Goal: Information Seeking & Learning: Learn about a topic

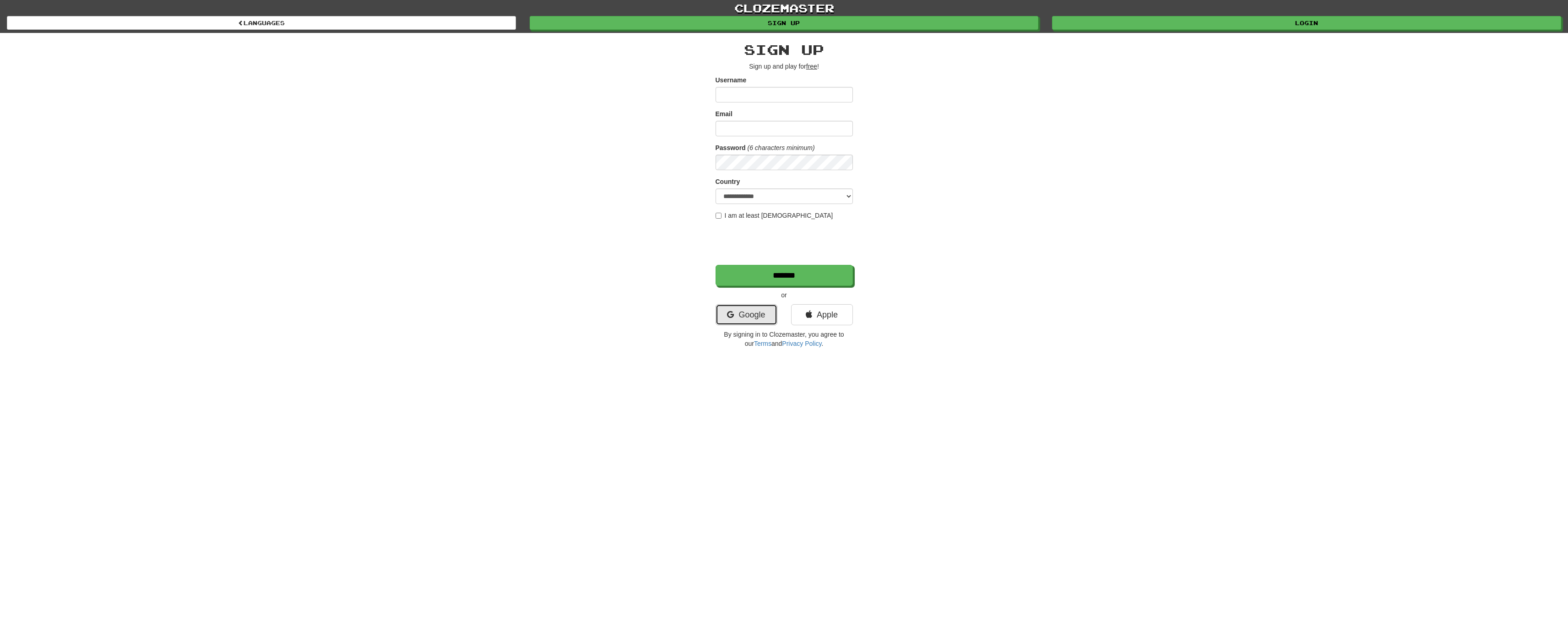
click at [743, 320] on link "Google" at bounding box center [746, 315] width 62 height 21
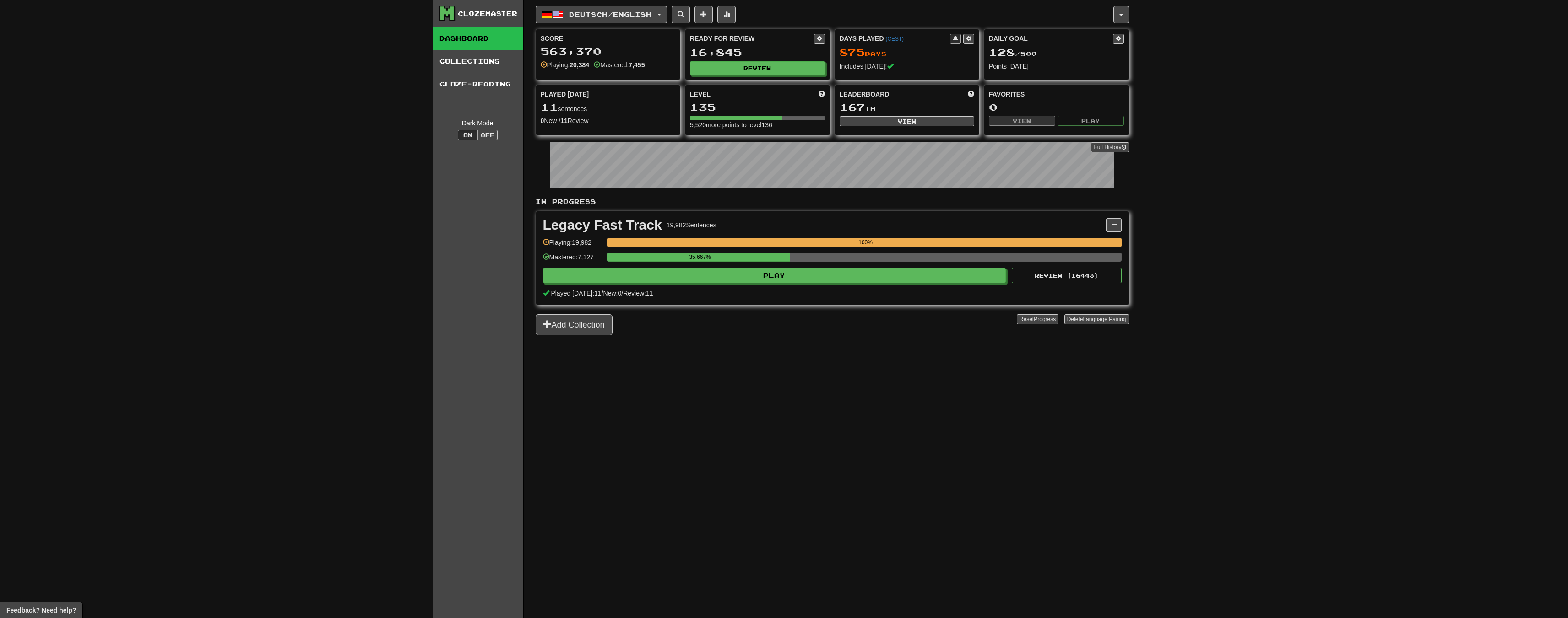
drag, startPoint x: 852, startPoint y: 355, endPoint x: 861, endPoint y: 355, distance: 9.0
click at [853, 355] on div "Deutsch / English Deutsch / English Days Played: 875 Review: 16,845 Daily Goal:…" at bounding box center [833, 320] width 594 height 642
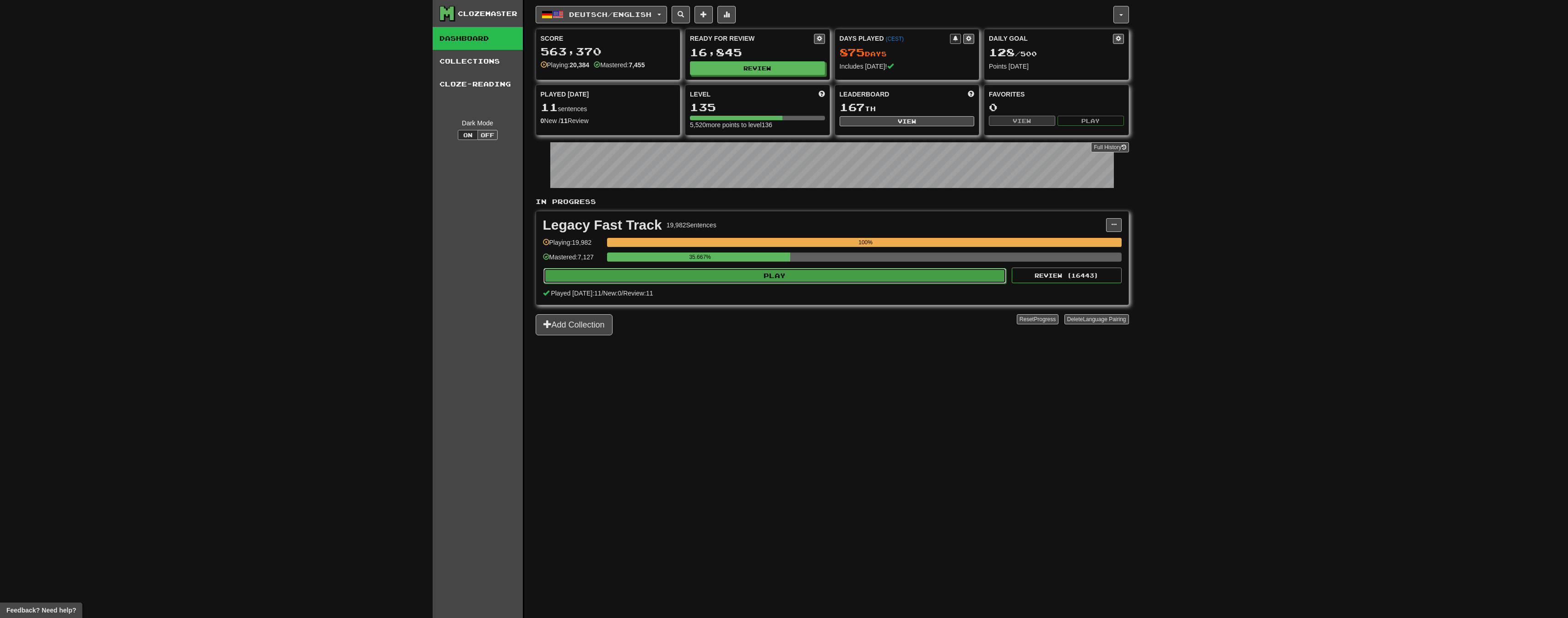
click at [741, 276] on button "Play" at bounding box center [775, 276] width 463 height 16
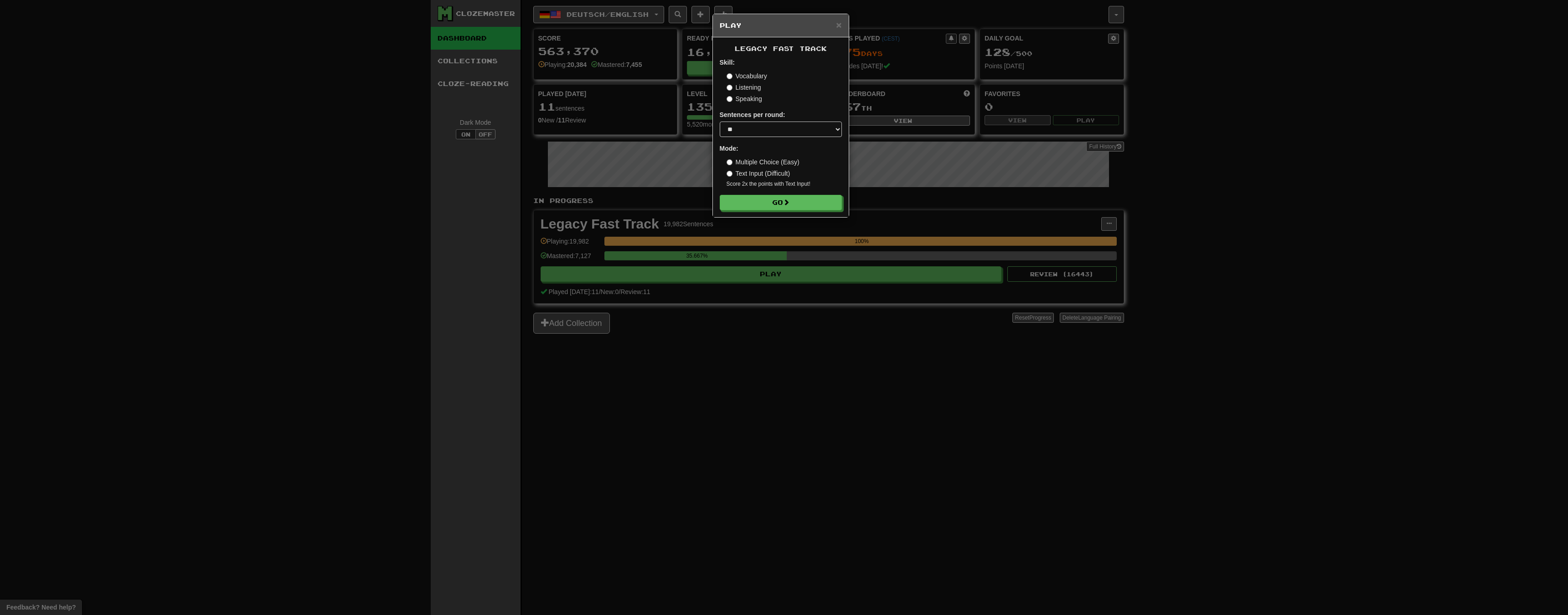
click at [835, 376] on div "× Play Legacy Fast Track Skill: Vocabulary Listening Speaking Sentences per rou…" at bounding box center [784, 308] width 1568 height 615
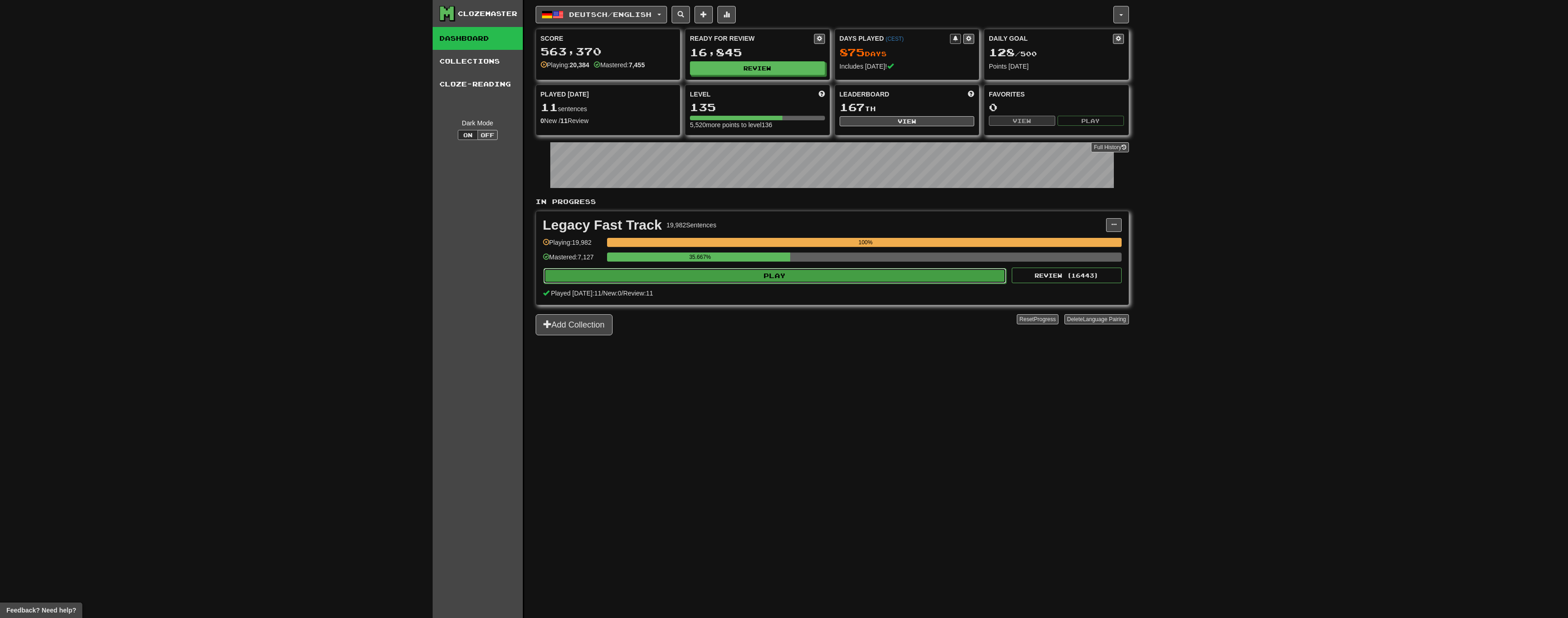
click at [819, 273] on button "Play" at bounding box center [775, 276] width 463 height 16
select select "**"
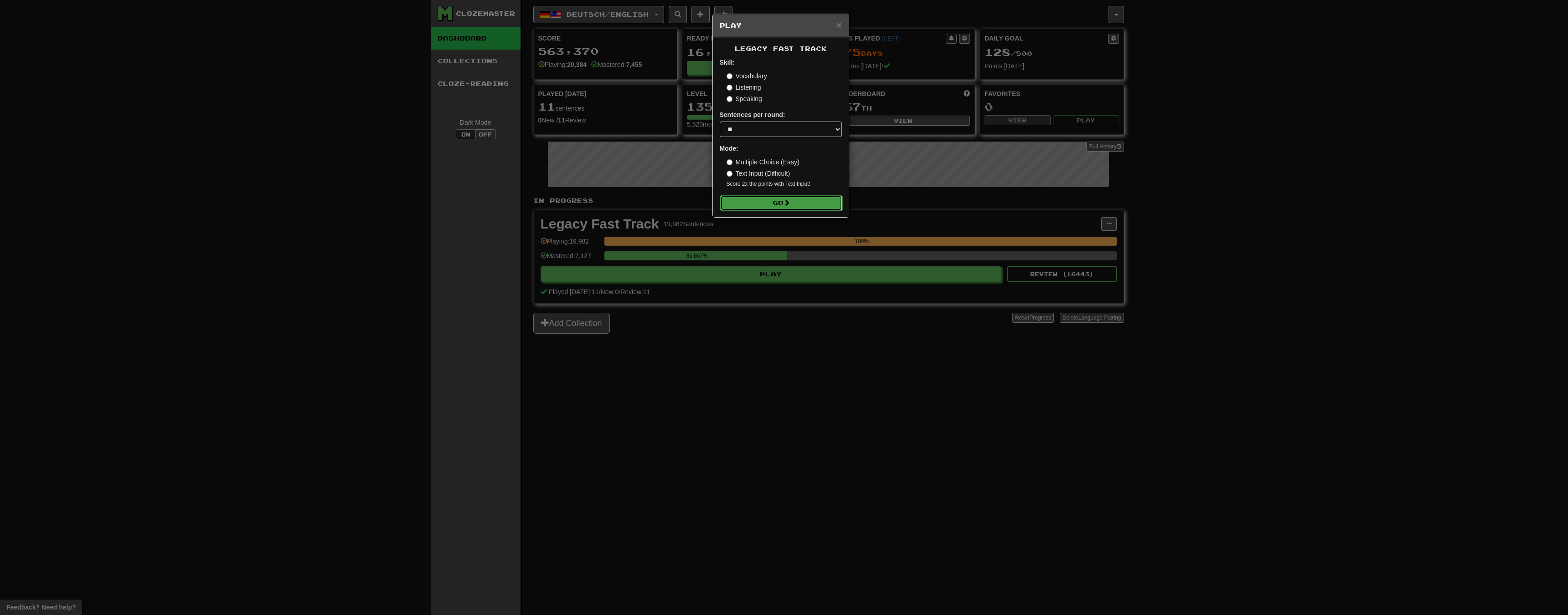
click at [777, 202] on button "Go" at bounding box center [781, 203] width 122 height 16
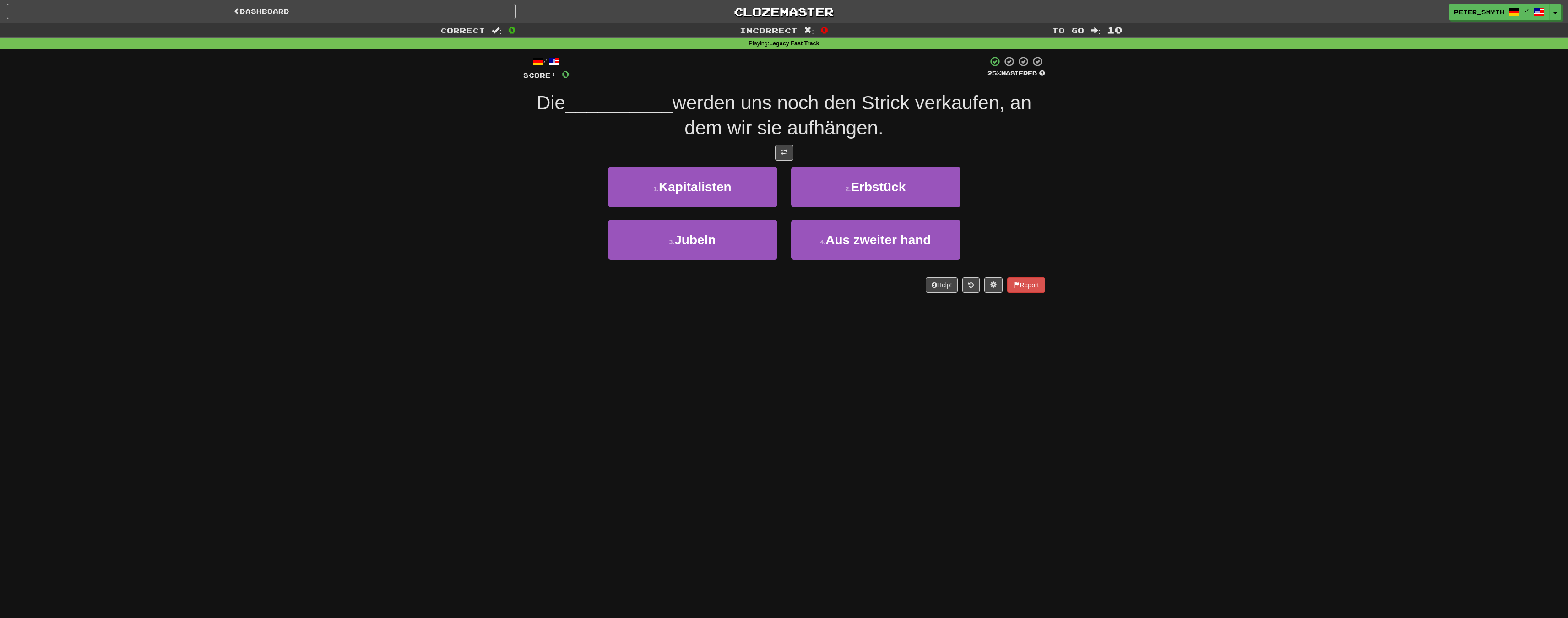
click at [236, 156] on div "Correct : 0 Incorrect : 0 To go : 10 Playing : Legacy Fast Track / Score: 0 25 …" at bounding box center [784, 165] width 1568 height 283
click at [250, 157] on div "Correct : 0 Incorrect : 0 To go : 10 Playing : Legacy Fast Track / Score: 0 25 …" at bounding box center [784, 165] width 1568 height 283
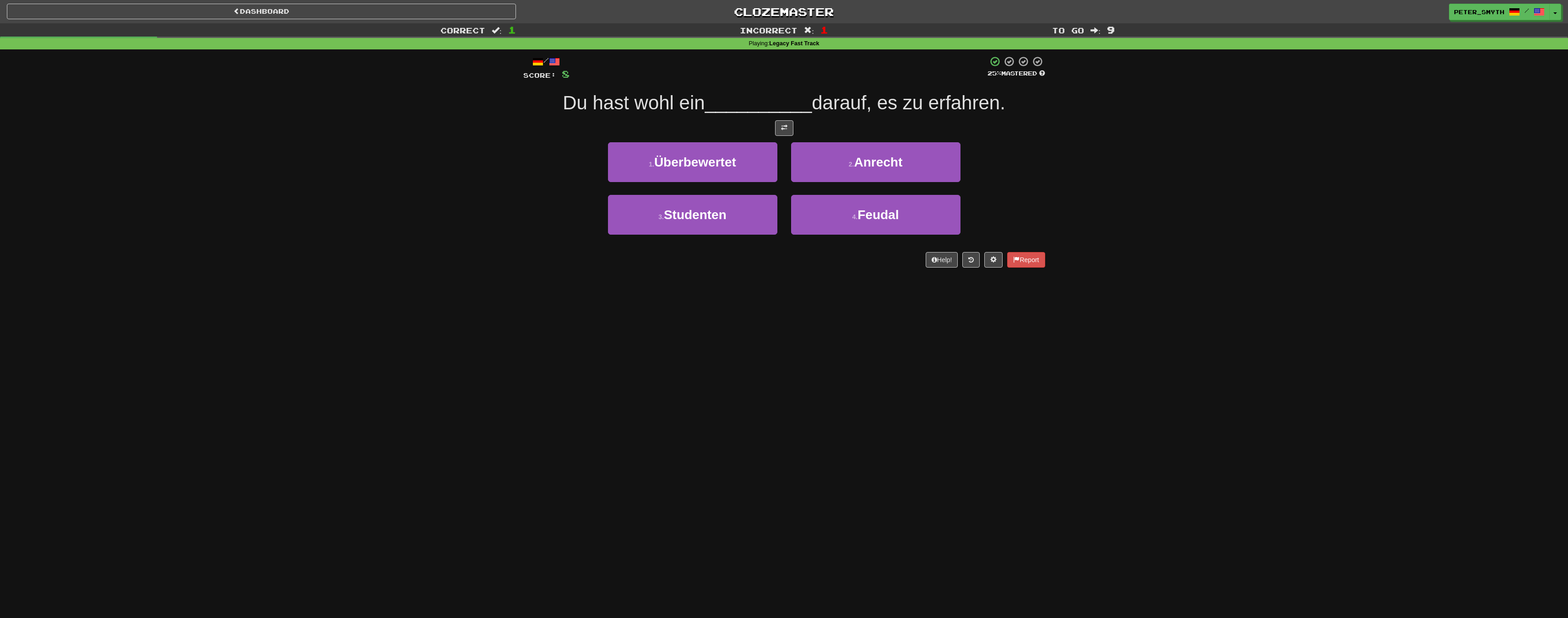
click at [388, 321] on div "Dashboard Clozemaster Peter_Smyth / Toggle Dropdown Dashboard Leaderboard Activ…" at bounding box center [784, 309] width 1568 height 618
click at [472, 352] on div "Dashboard Clozemaster Peter_Smyth / Toggle Dropdown Dashboard Leaderboard Activ…" at bounding box center [784, 309] width 1568 height 618
click at [461, 286] on div "Dashboard Clozemaster Peter_Smyth / Toggle Dropdown Dashboard Leaderboard Activ…" at bounding box center [784, 309] width 1568 height 618
click at [290, 256] on div "Correct : 4 Incorrect : 5 To go : 6 Playing : Legacy Fast Track / Score: 32 50 …" at bounding box center [784, 152] width 1568 height 257
click at [399, 258] on div "Correct : 4 Incorrect : 5 To go : 6 Playing : Legacy Fast Track / Score: 32 50 …" at bounding box center [784, 152] width 1568 height 257
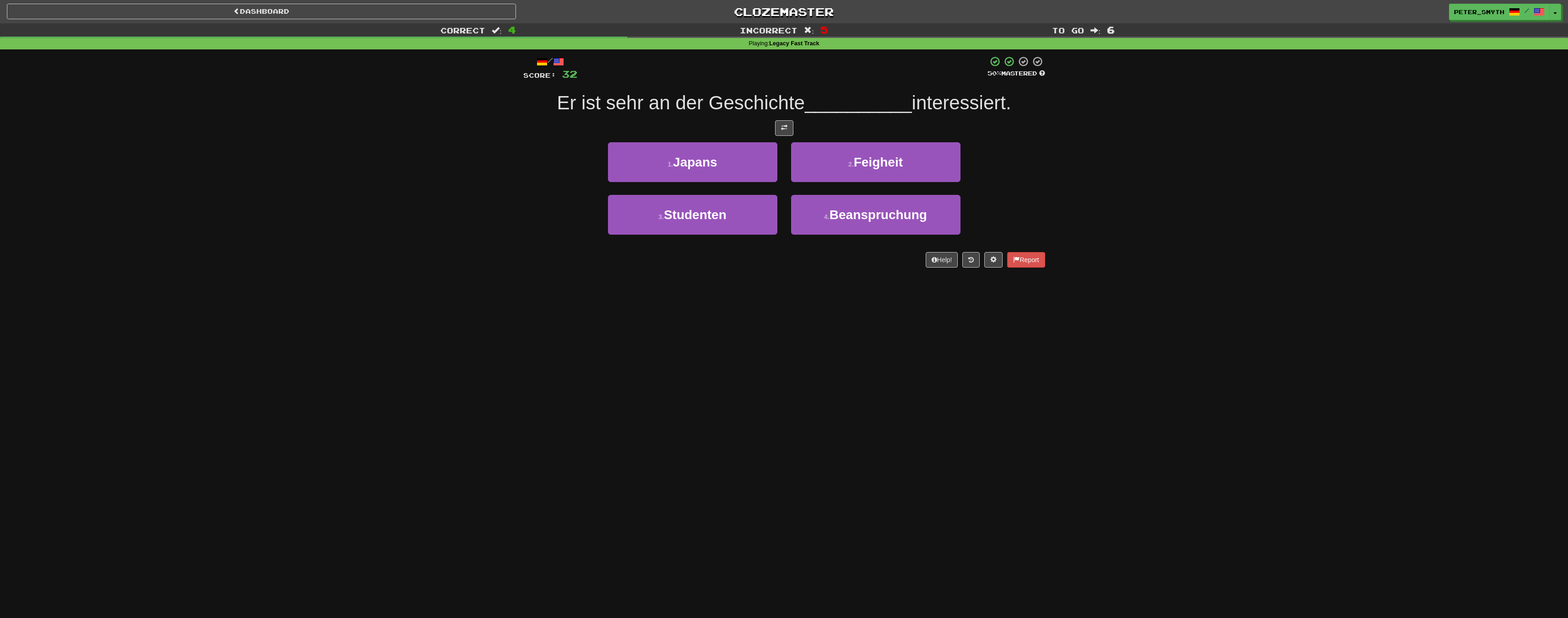
click at [429, 258] on div "Correct : 4 Incorrect : 5 To go : 6 Playing : Legacy Fast Track / Score: 32 50 …" at bounding box center [784, 152] width 1568 height 257
click at [318, 202] on div "Correct : 0 Incorrect : 0 To go : 10 Playing : Legacy Fast Track / Score: 0 100…" at bounding box center [784, 152] width 1568 height 257
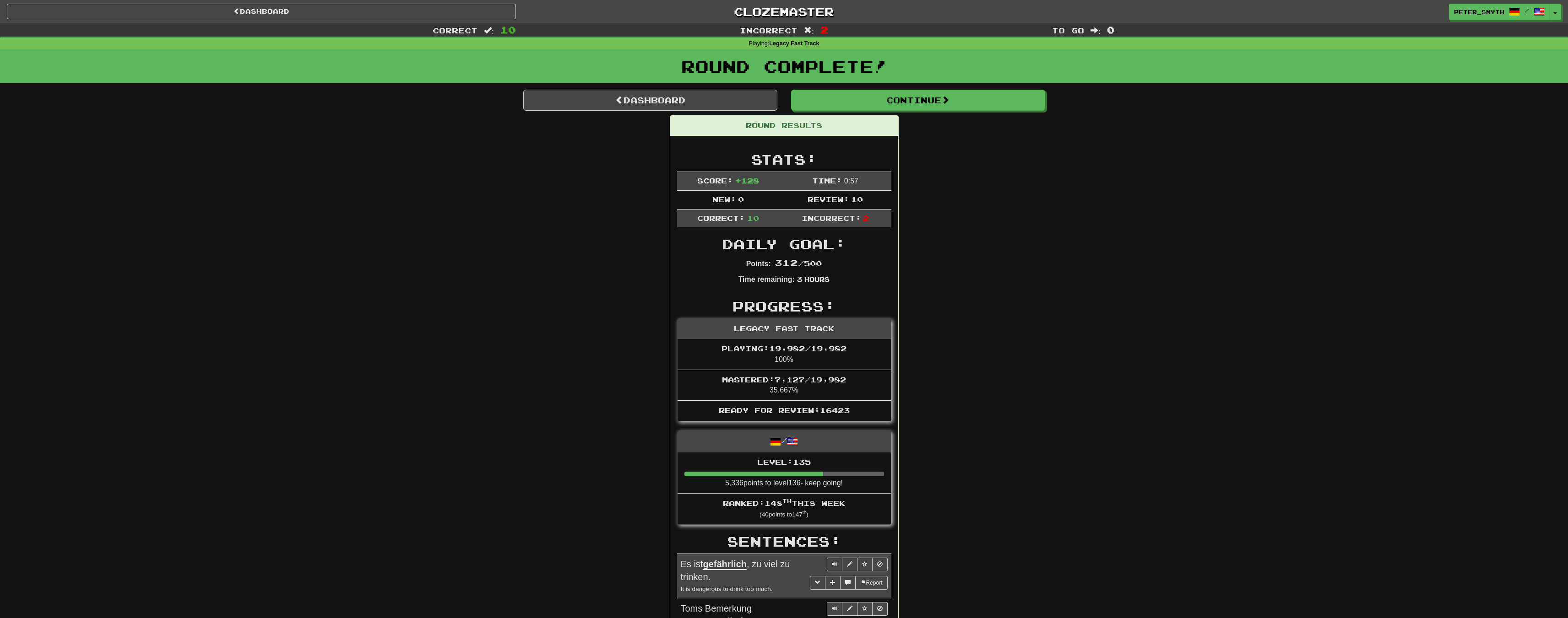
click at [422, 294] on div "Correct : 10 Incorrect : 2 To go : 0 Playing : Legacy Fast Track Round Complete…" at bounding box center [784, 549] width 1568 height 1050
click at [441, 284] on div "Correct : 10 Incorrect : 2 To go : 0 Playing : Legacy Fast Track Round Complete…" at bounding box center [784, 549] width 1568 height 1050
click at [442, 284] on div "Correct : 10 Incorrect : 4 To go : 0 Playing : Legacy Fast Track Round Complete…" at bounding box center [784, 538] width 1568 height 1029
click at [438, 285] on div "Correct : 10 Incorrect : 4 To go : 0 Playing : Legacy Fast Track Round Complete…" at bounding box center [784, 538] width 1568 height 1029
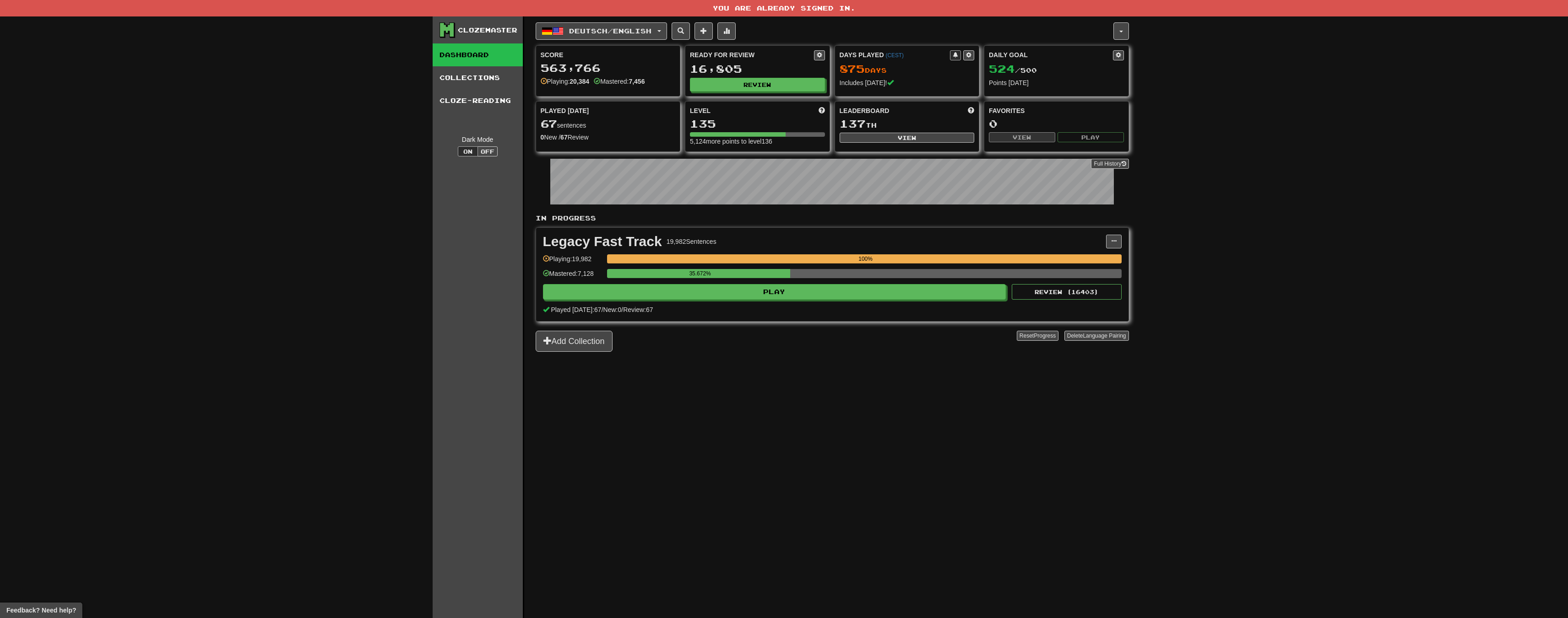
click at [263, 276] on div "Clozemaster Dashboard Collections Cloze-Reading Dark Mode On Off Dashboard Coll…" at bounding box center [784, 318] width 1568 height 602
click at [656, 331] on div "In Progress Legacy Fast Track 19,982 Sentences Manage Sentences Unpin from Dash…" at bounding box center [833, 283] width 594 height 138
click at [283, 265] on div "Clozemaster Dashboard Collections Cloze-Reading Dark Mode On Off Dashboard Coll…" at bounding box center [784, 318] width 1568 height 602
